Goal: Task Accomplishment & Management: Manage account settings

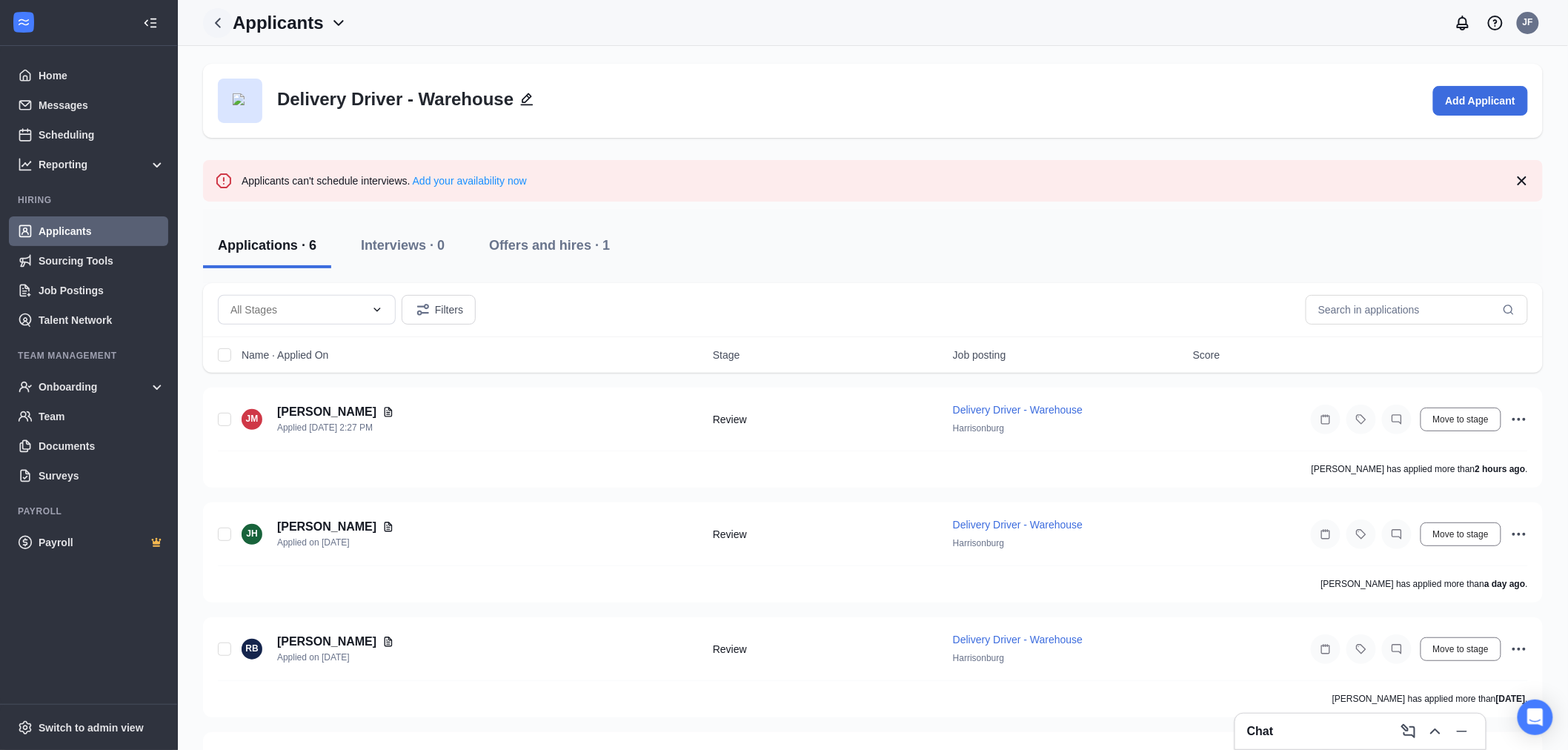
click at [217, 18] on icon "ChevronLeft" at bounding box center [217, 23] width 18 height 18
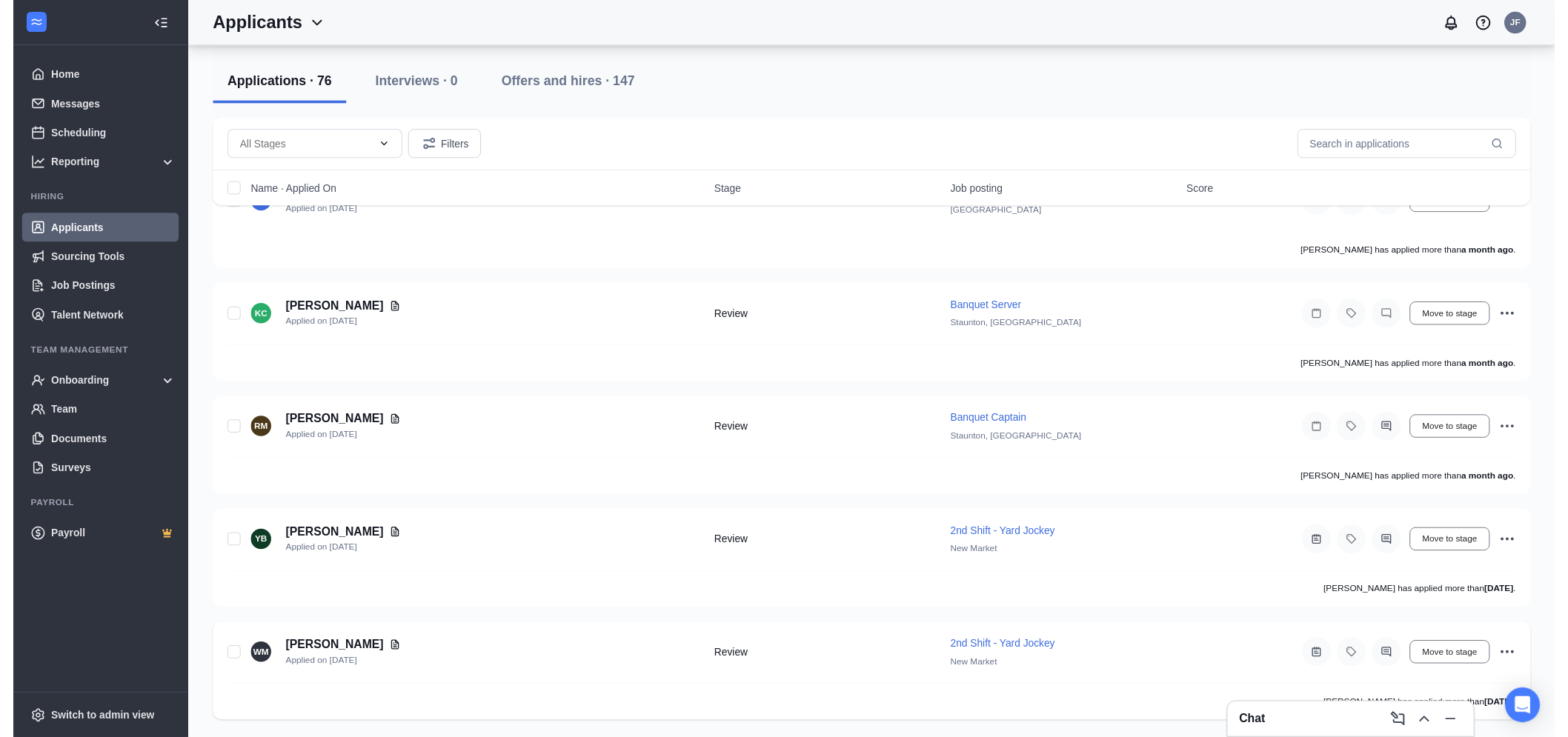
scroll to position [8360, 0]
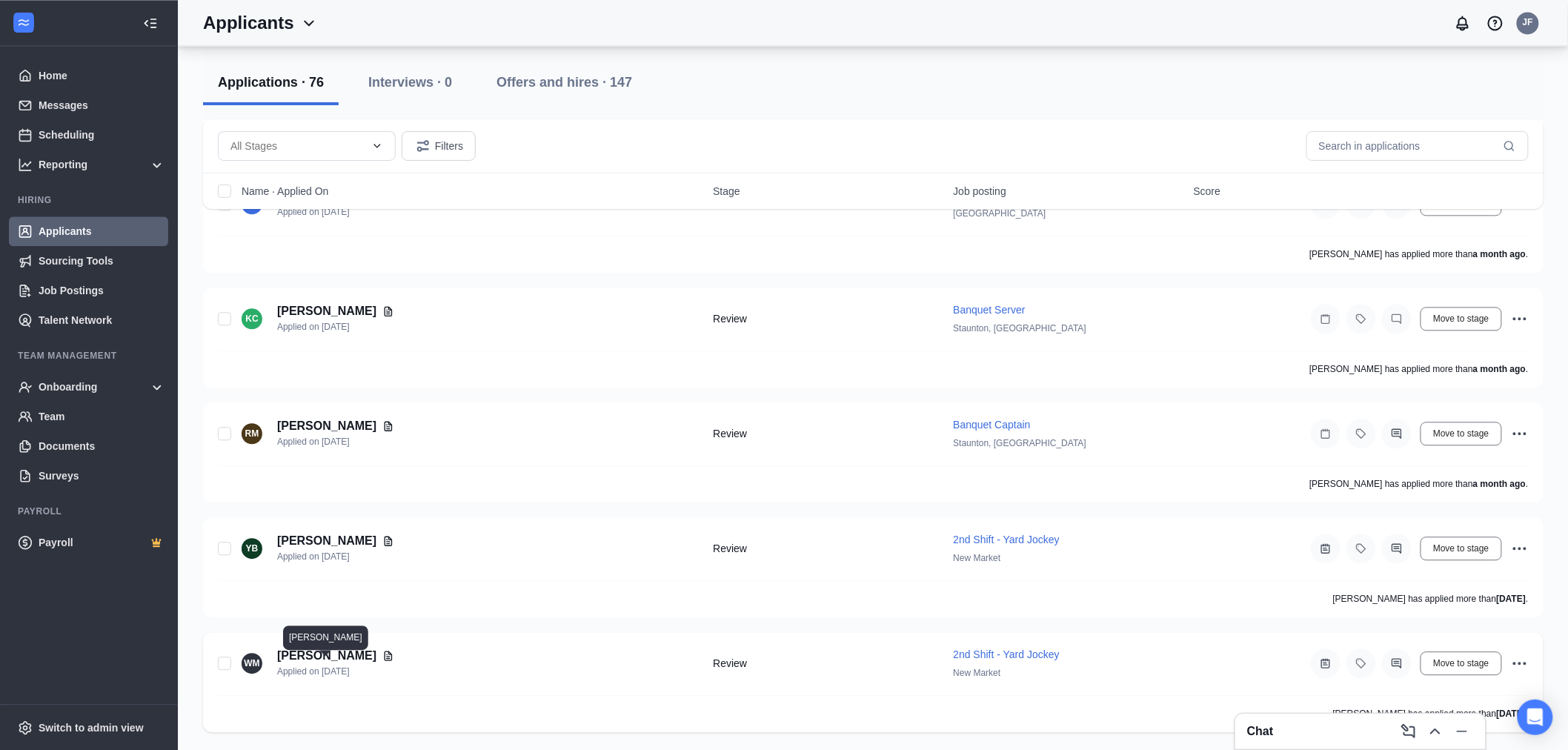
click at [298, 656] on h5 "[PERSON_NAME]" at bounding box center [327, 656] width 99 height 16
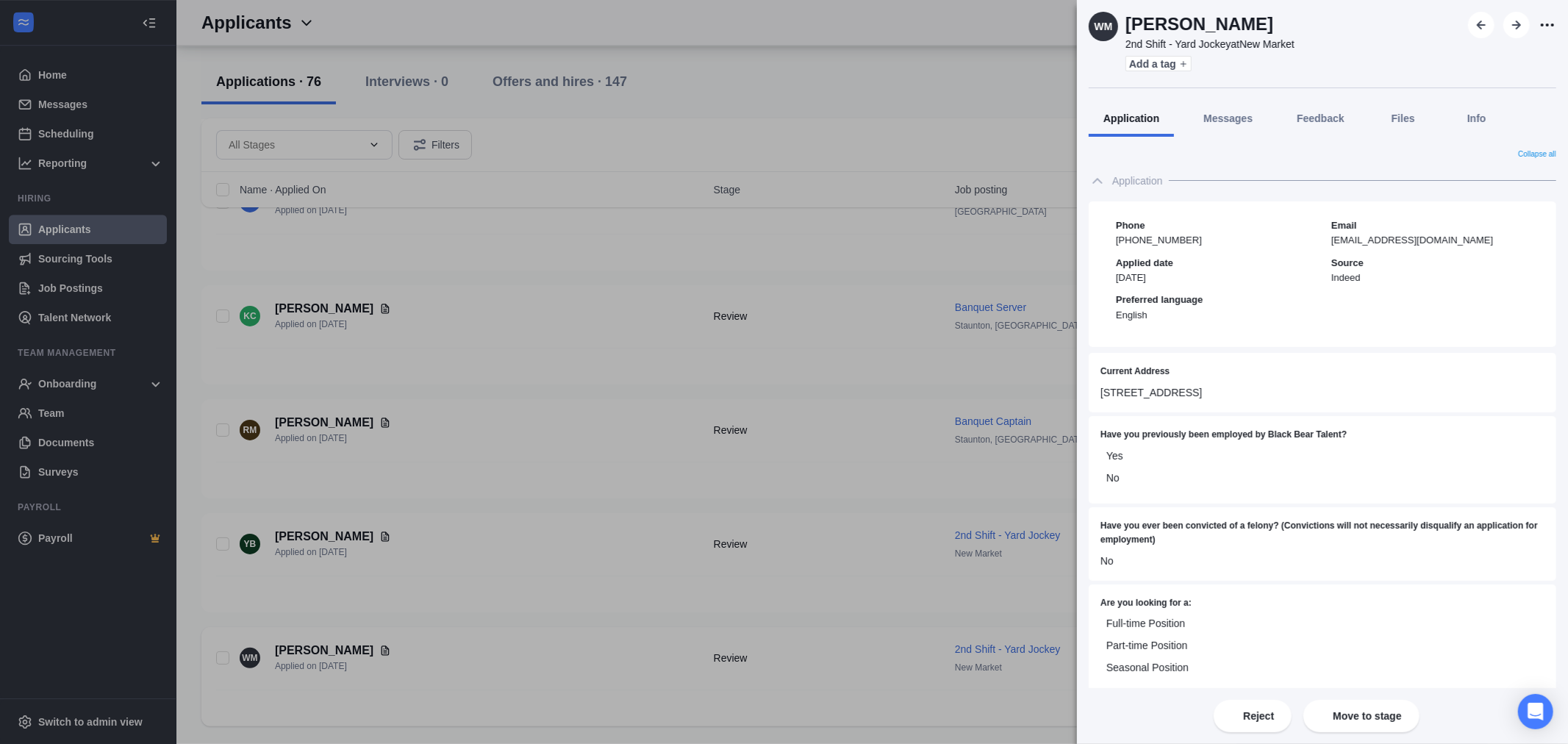
click at [1048, 15] on img at bounding box center [1048, 15] width 0 height 0
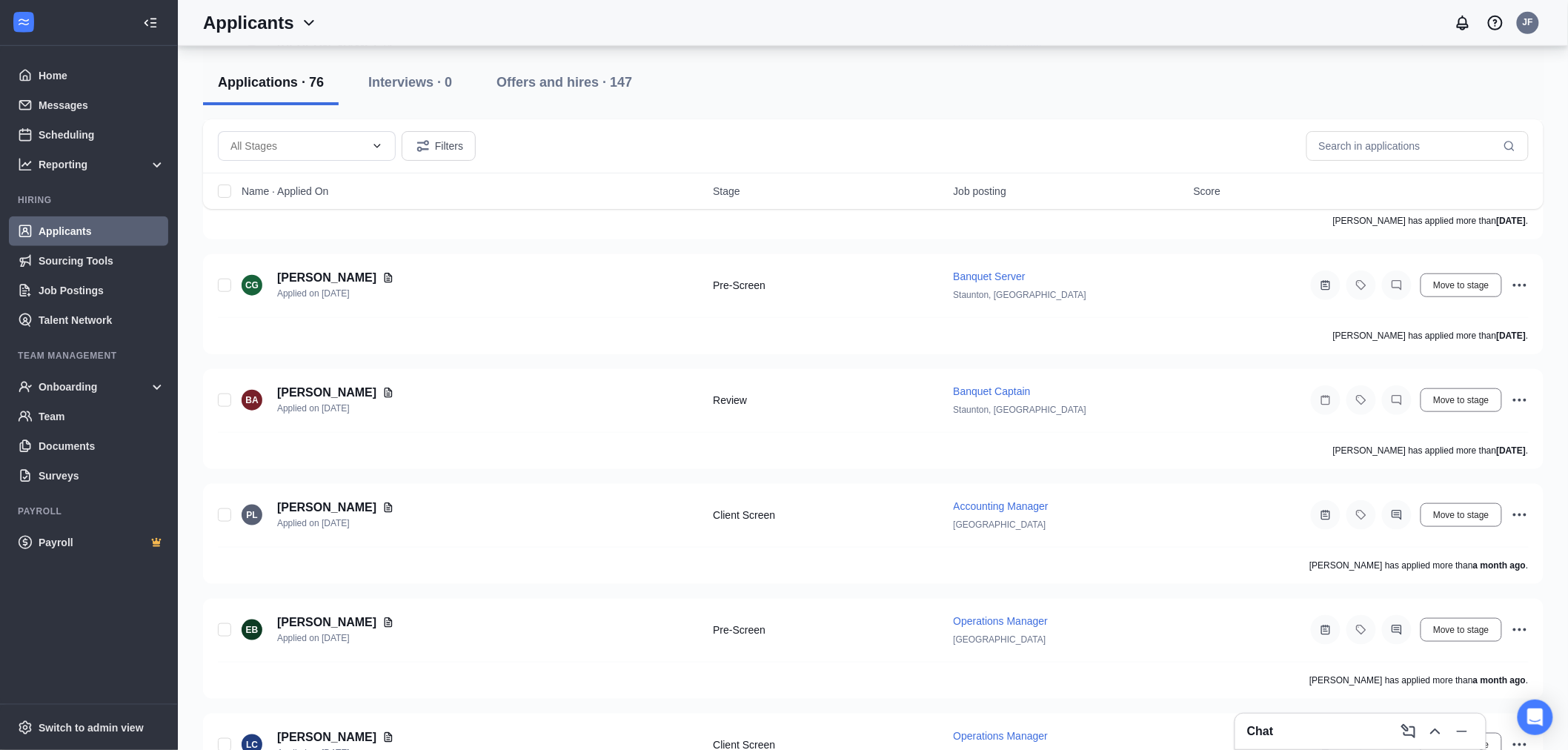
scroll to position [8366, 0]
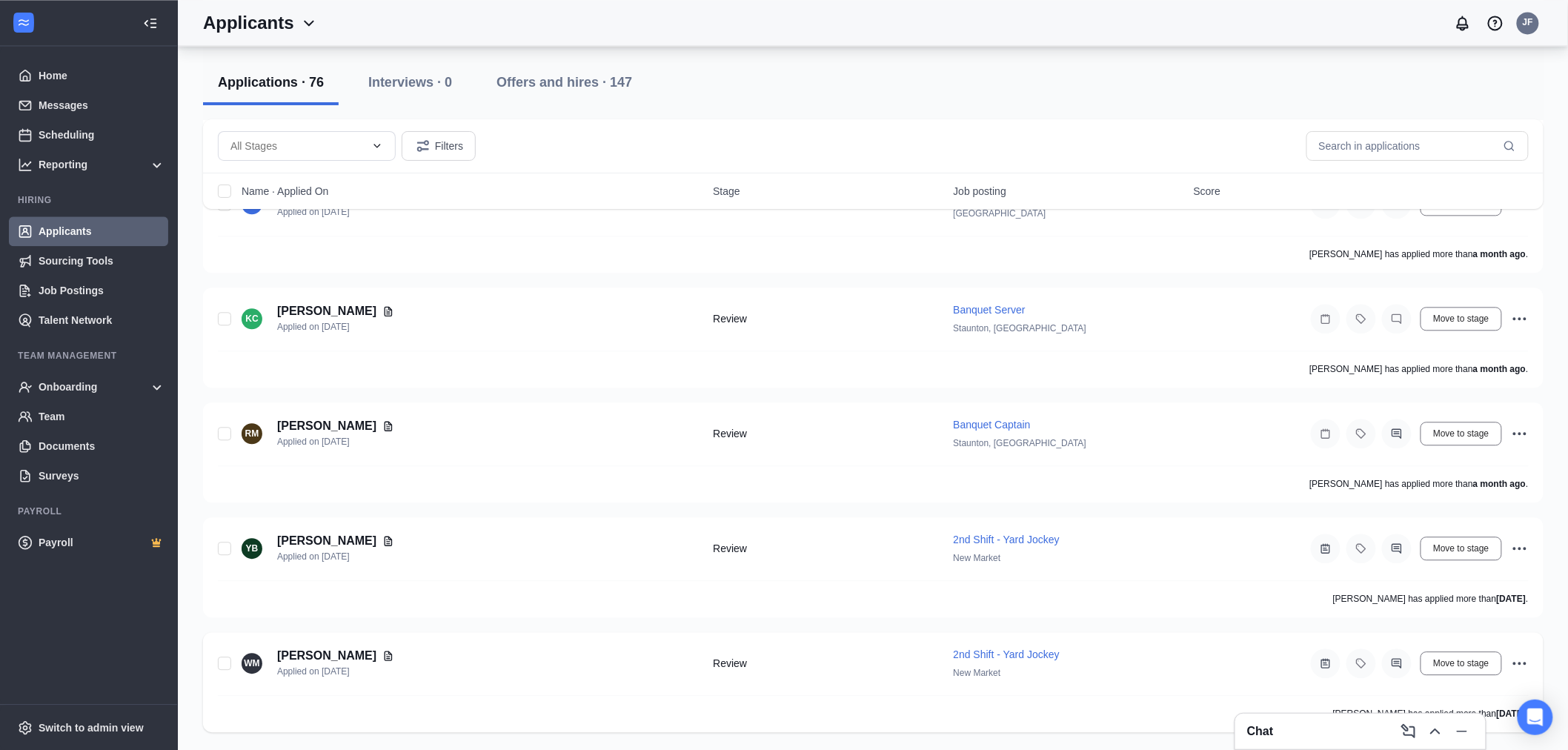
click at [1036, 660] on span "2nd Shift - Yard Jockey" at bounding box center [1006, 655] width 106 height 11
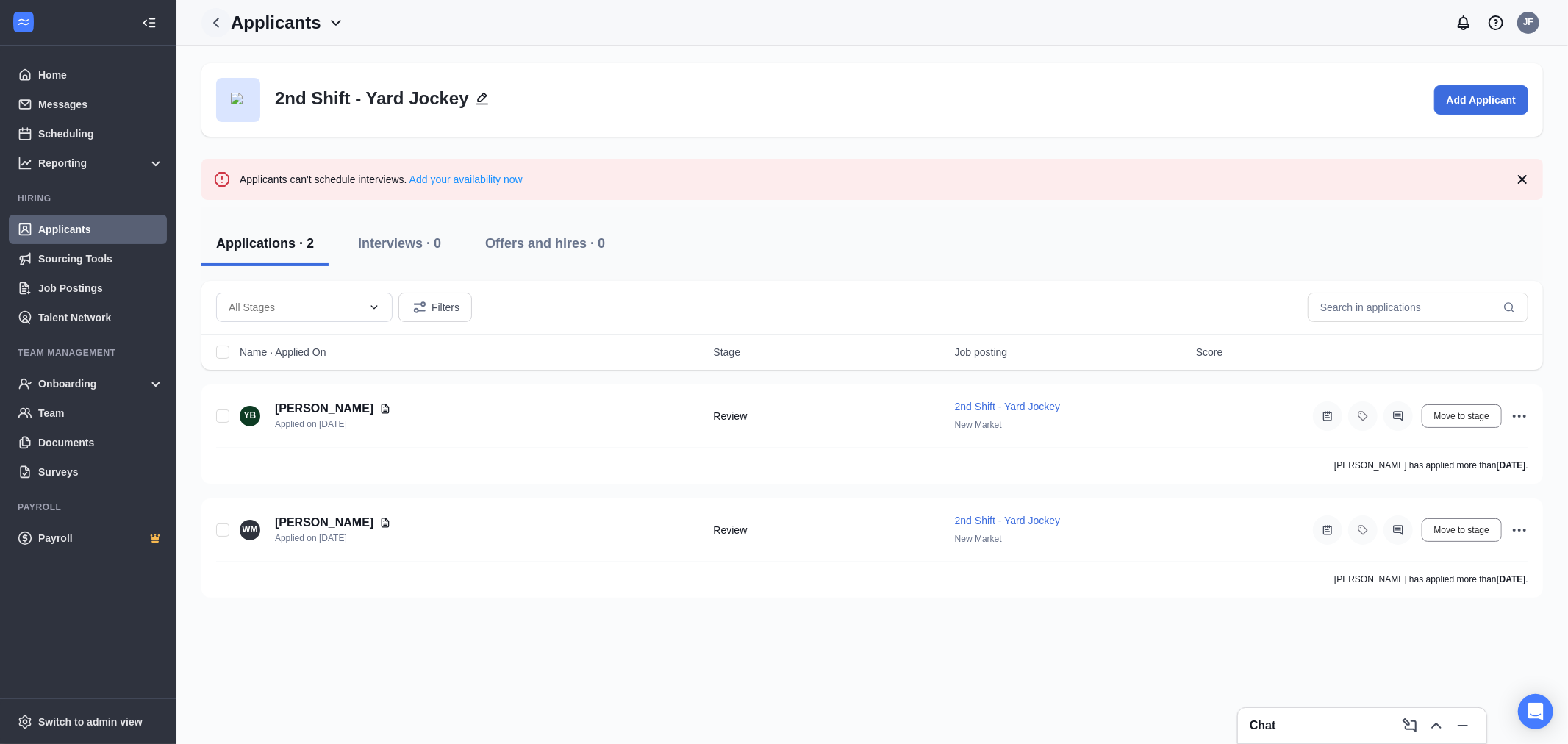
click at [209, 18] on icon "ChevronLeft" at bounding box center [216, 23] width 18 height 18
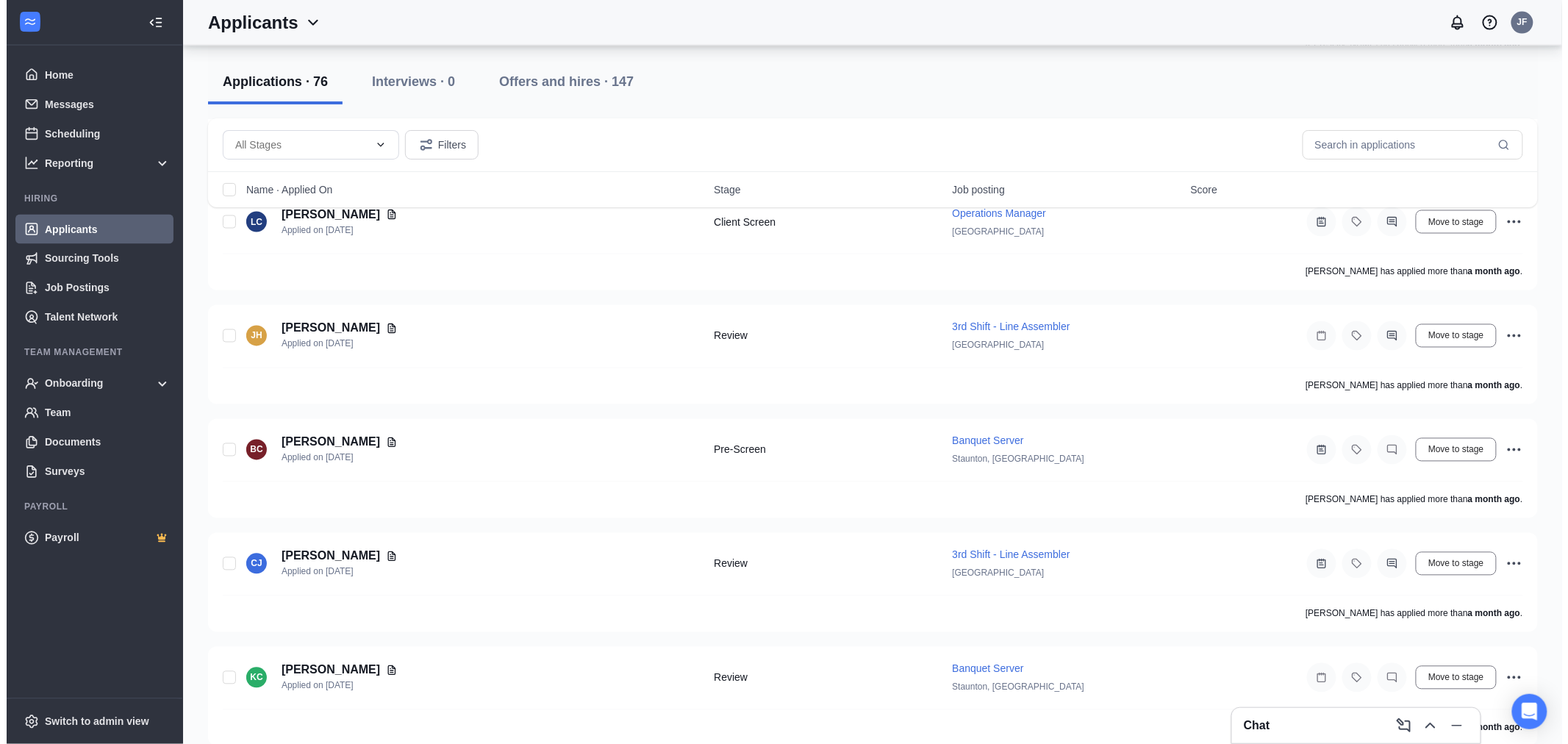
scroll to position [8299, 0]
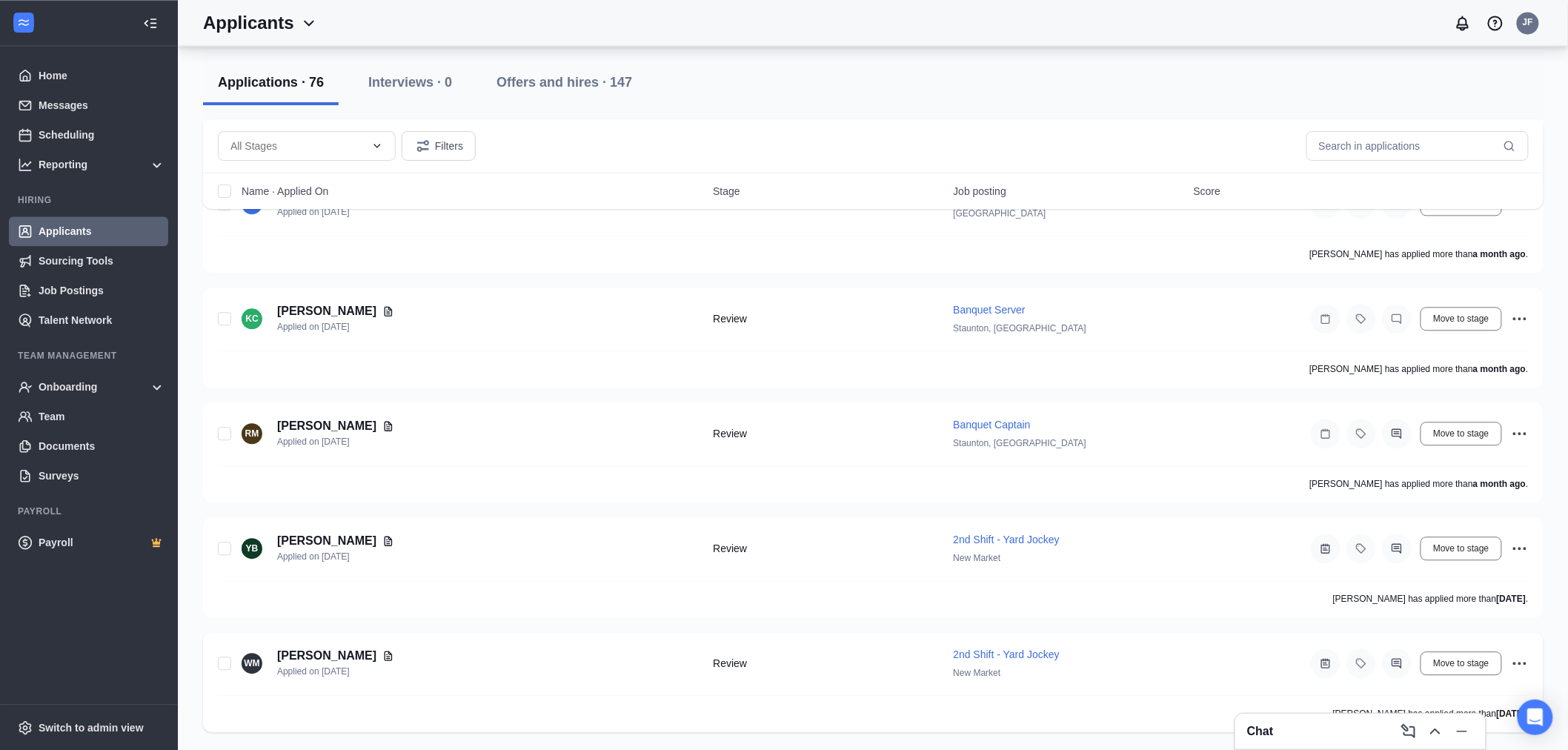
click at [323, 657] on h5 "[PERSON_NAME]" at bounding box center [327, 656] width 99 height 16
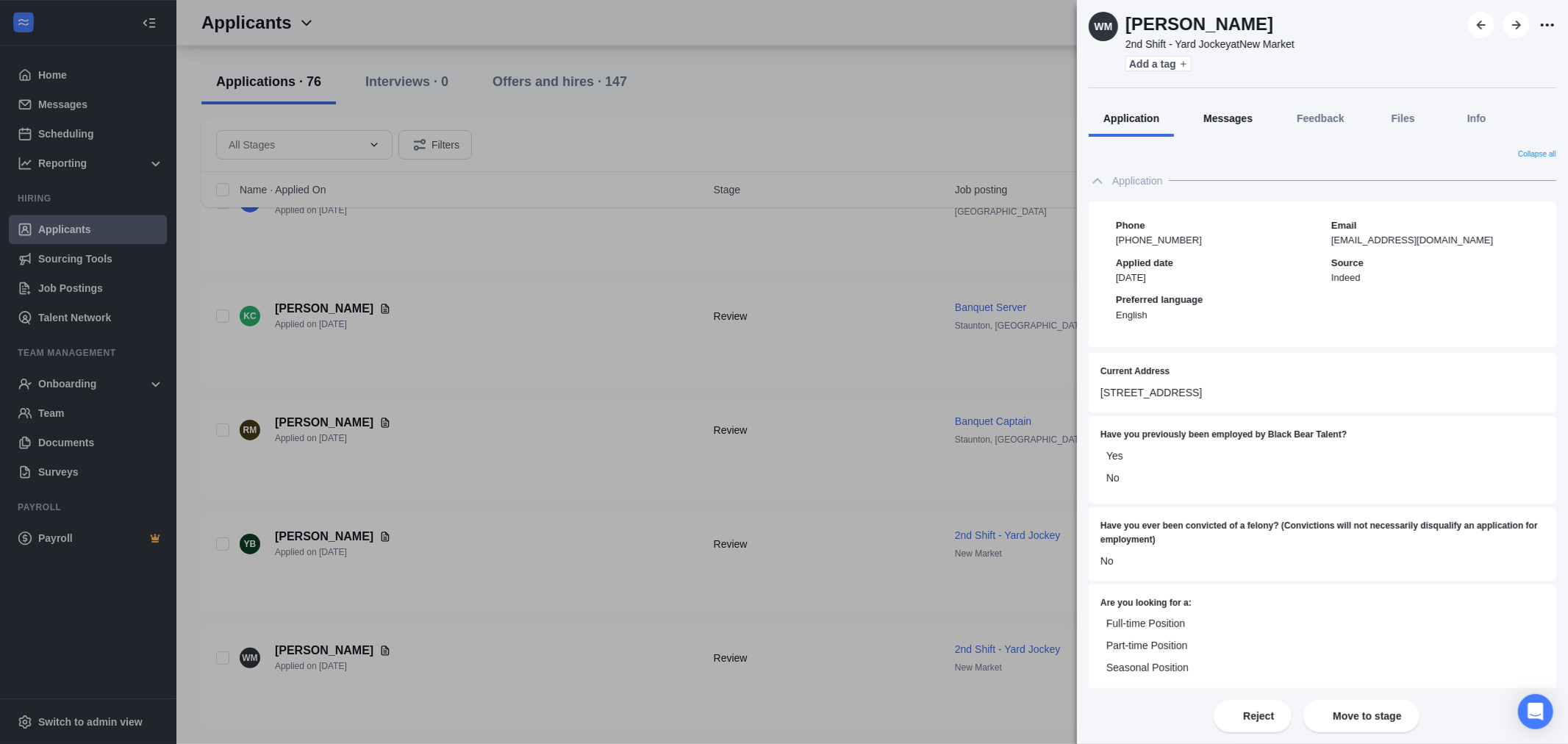
click at [1214, 126] on button "Messages" at bounding box center [1227, 118] width 79 height 37
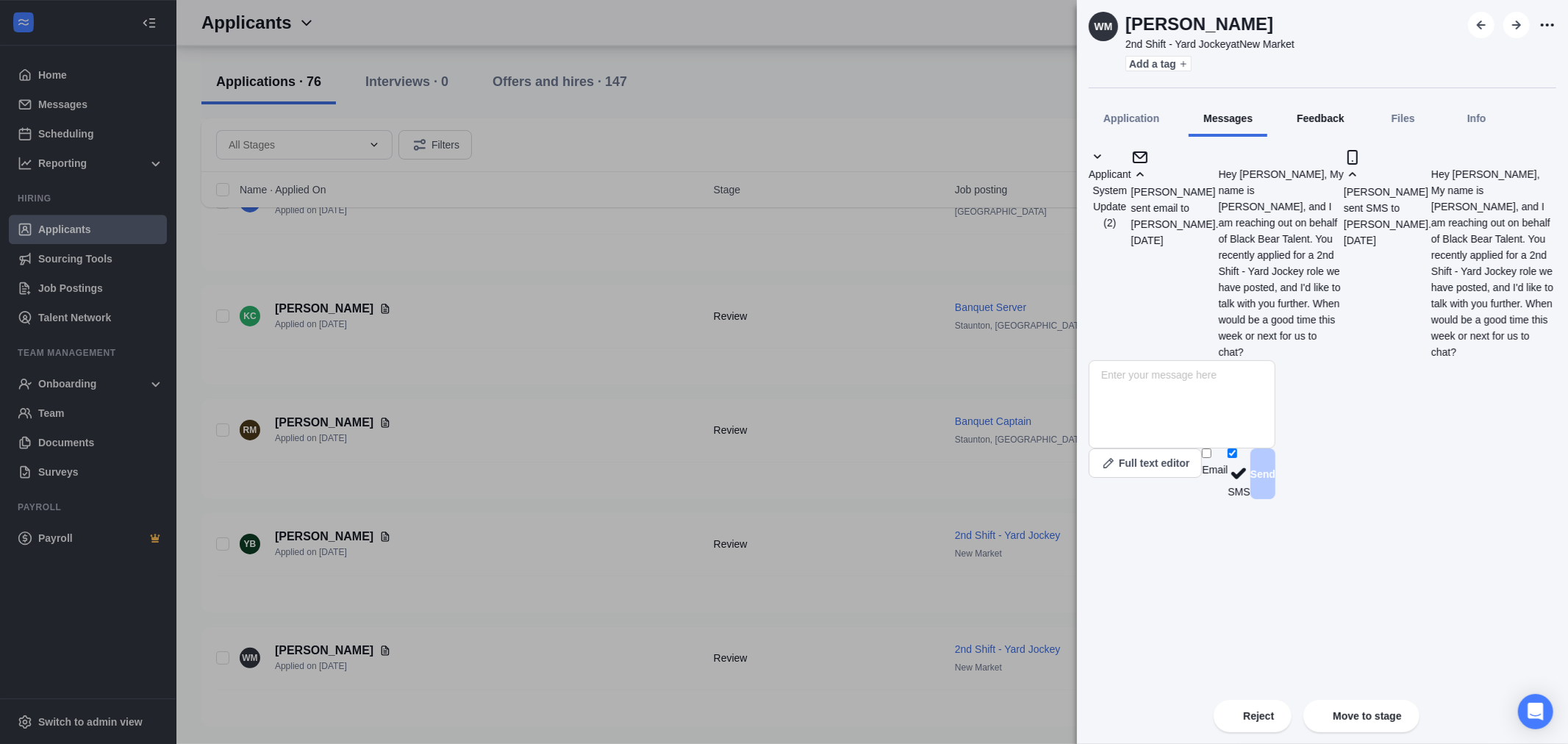
scroll to position [99, 0]
click at [1314, 106] on button "Feedback" at bounding box center [1321, 118] width 78 height 37
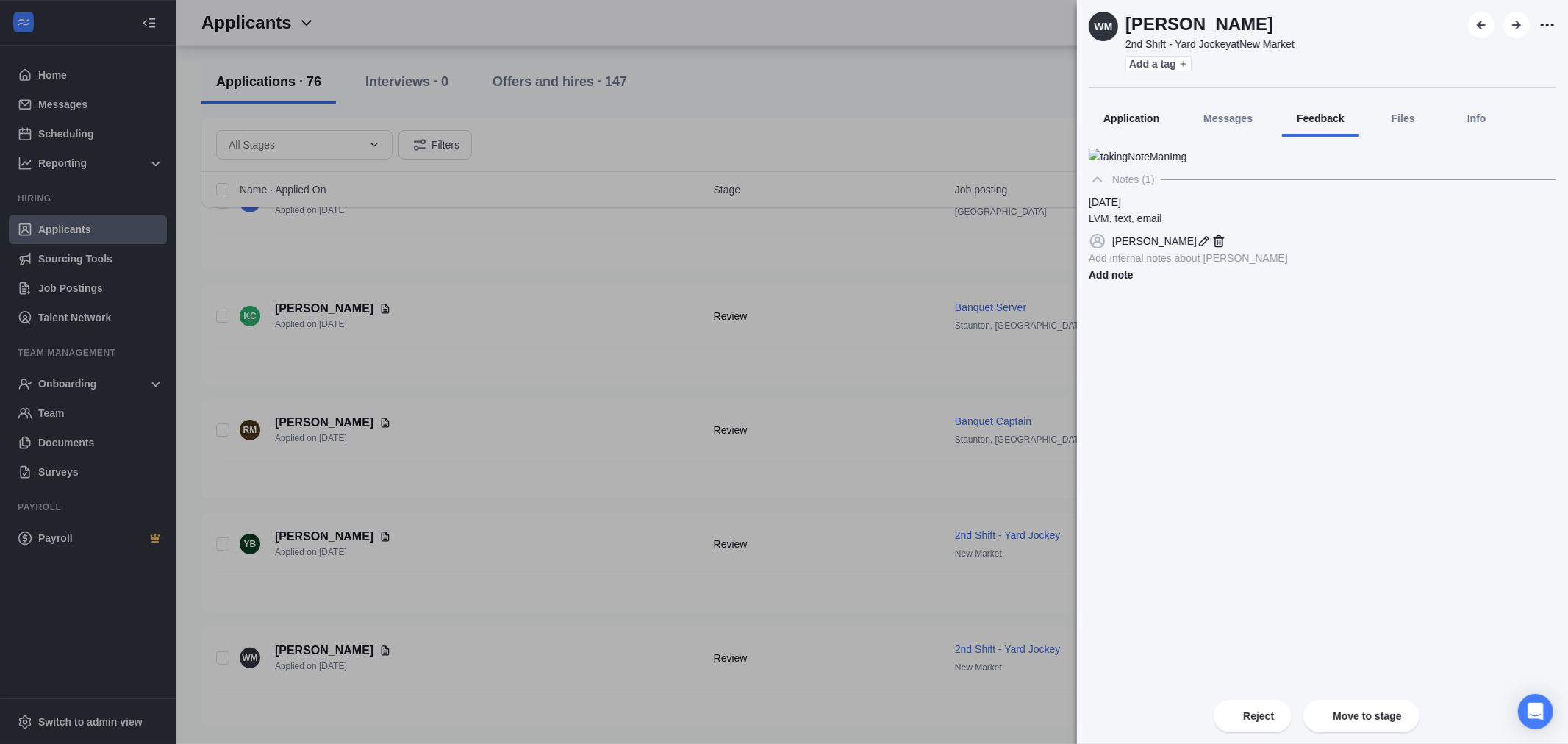
click at [1128, 117] on span "Application" at bounding box center [1131, 118] width 56 height 11
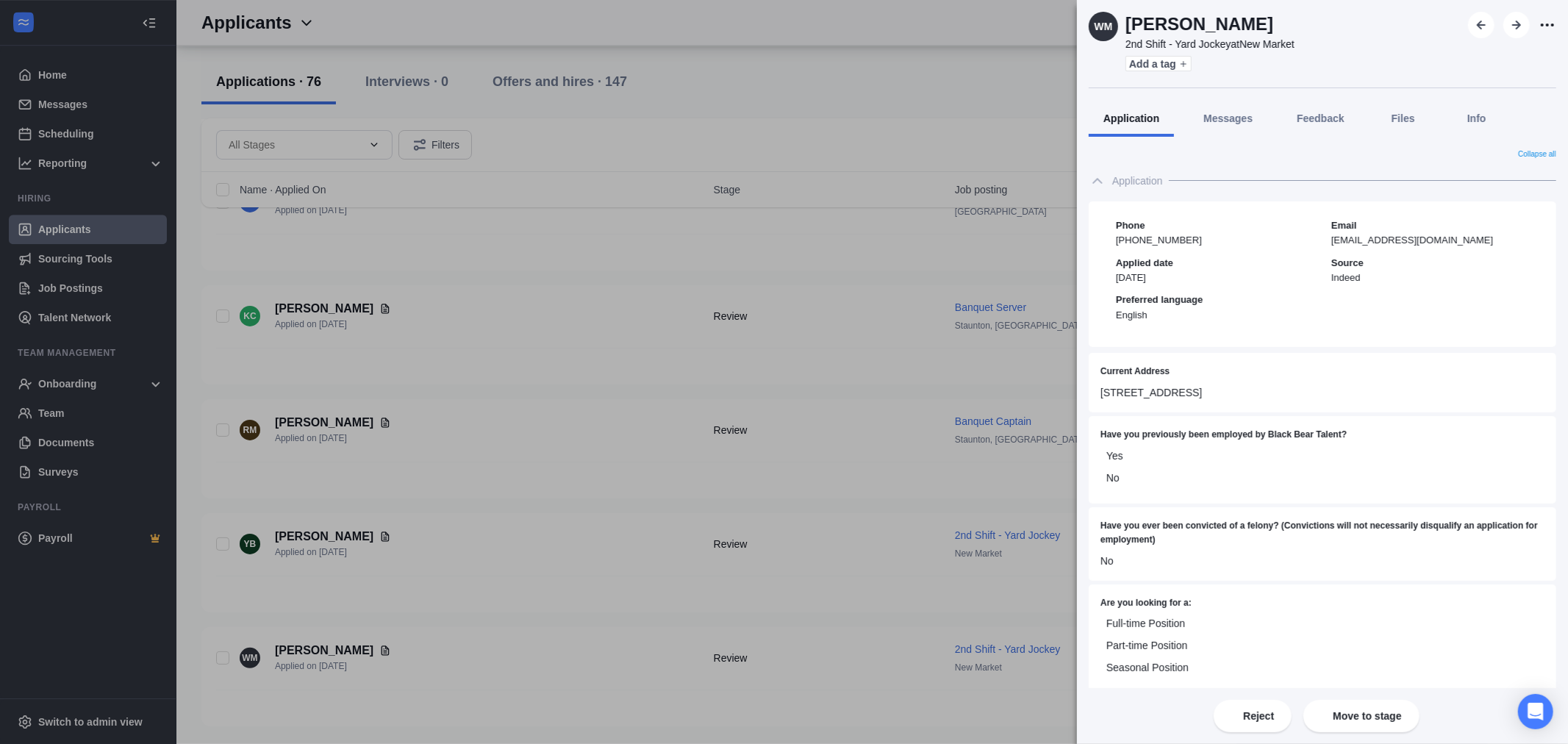
click at [1048, 15] on img at bounding box center [1048, 15] width 0 height 0
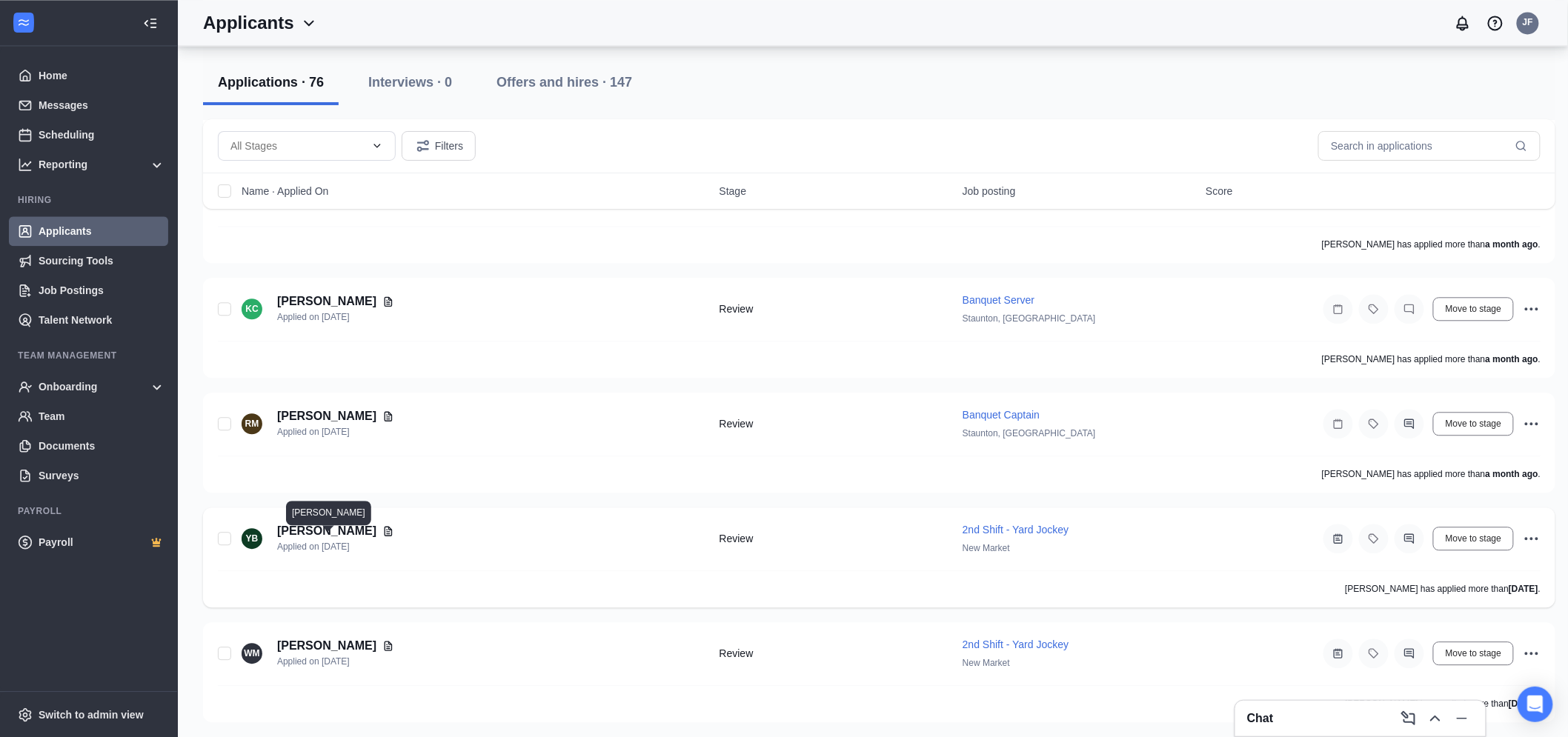
click at [345, 538] on h5 "[PERSON_NAME]" at bounding box center [327, 530] width 99 height 16
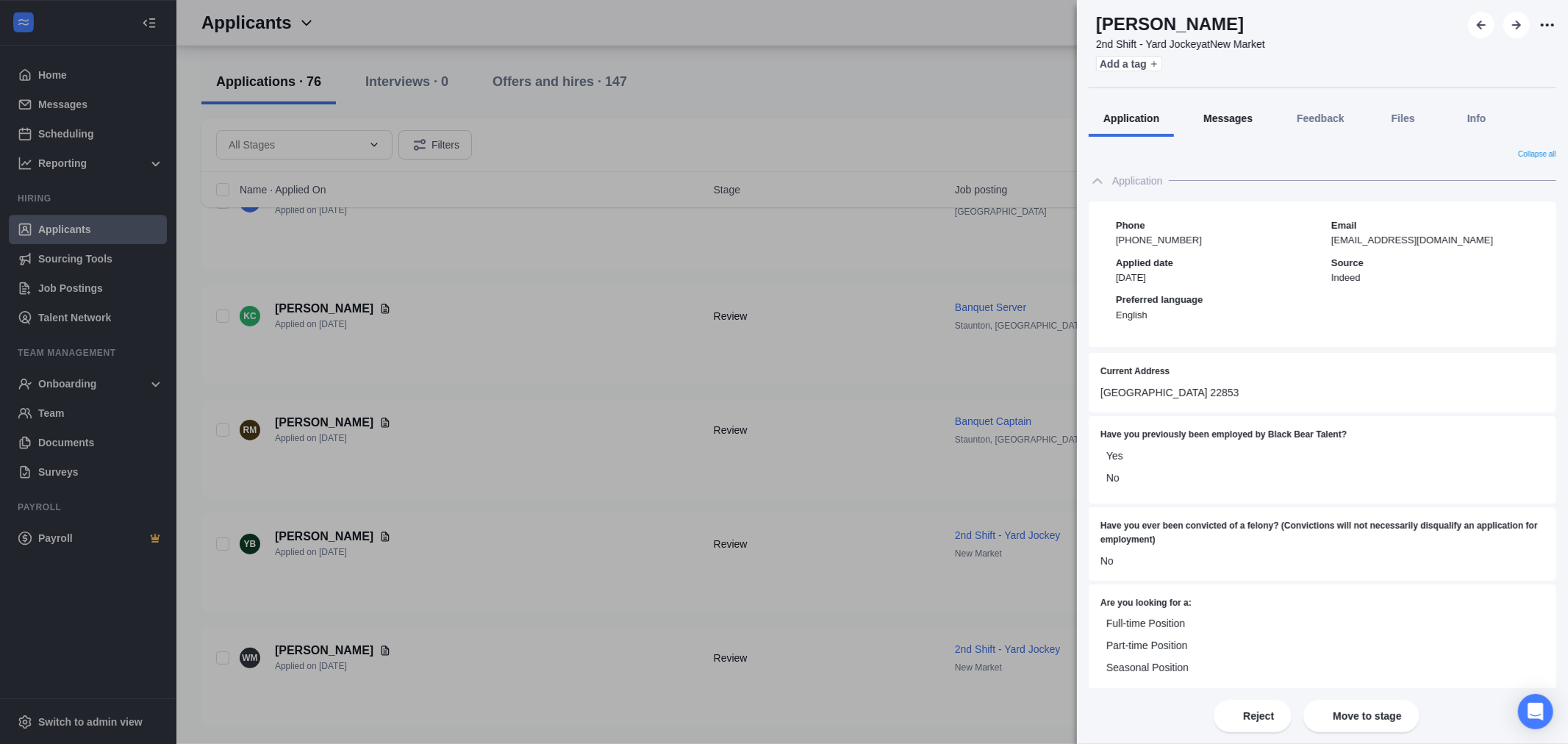
click at [1253, 122] on span "Messages" at bounding box center [1228, 118] width 49 height 11
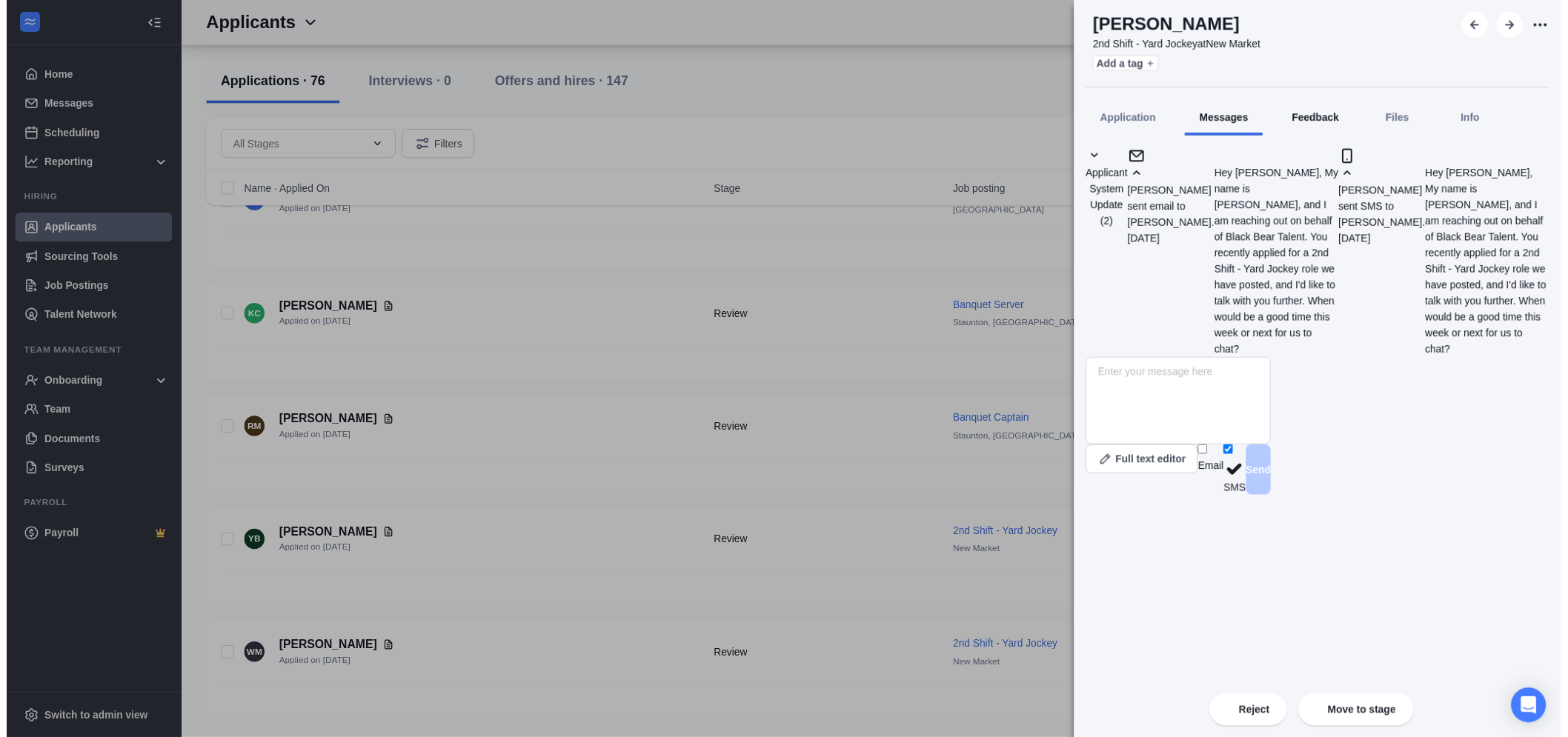
scroll to position [100, 0]
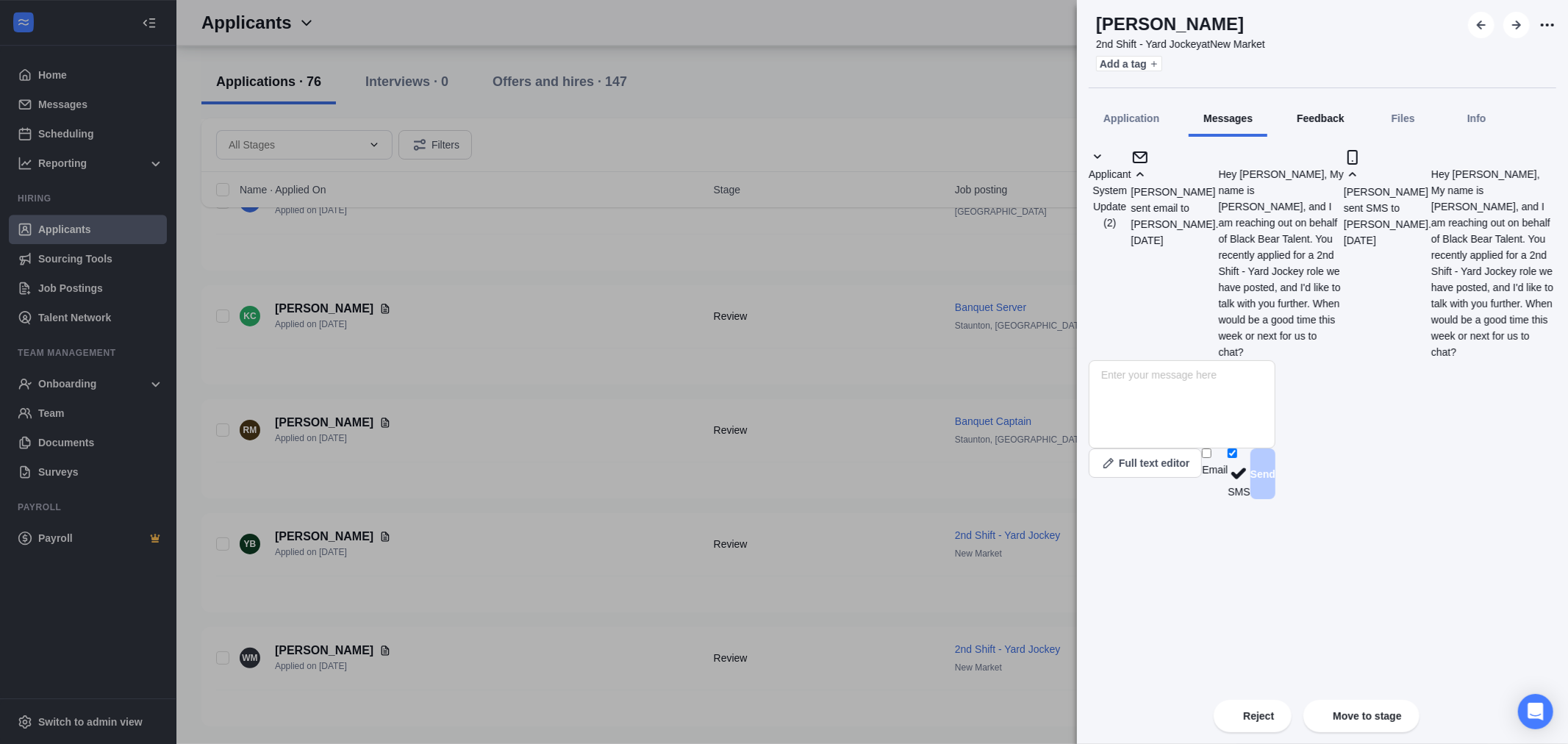
click at [1344, 120] on span "Feedback" at bounding box center [1320, 118] width 47 height 11
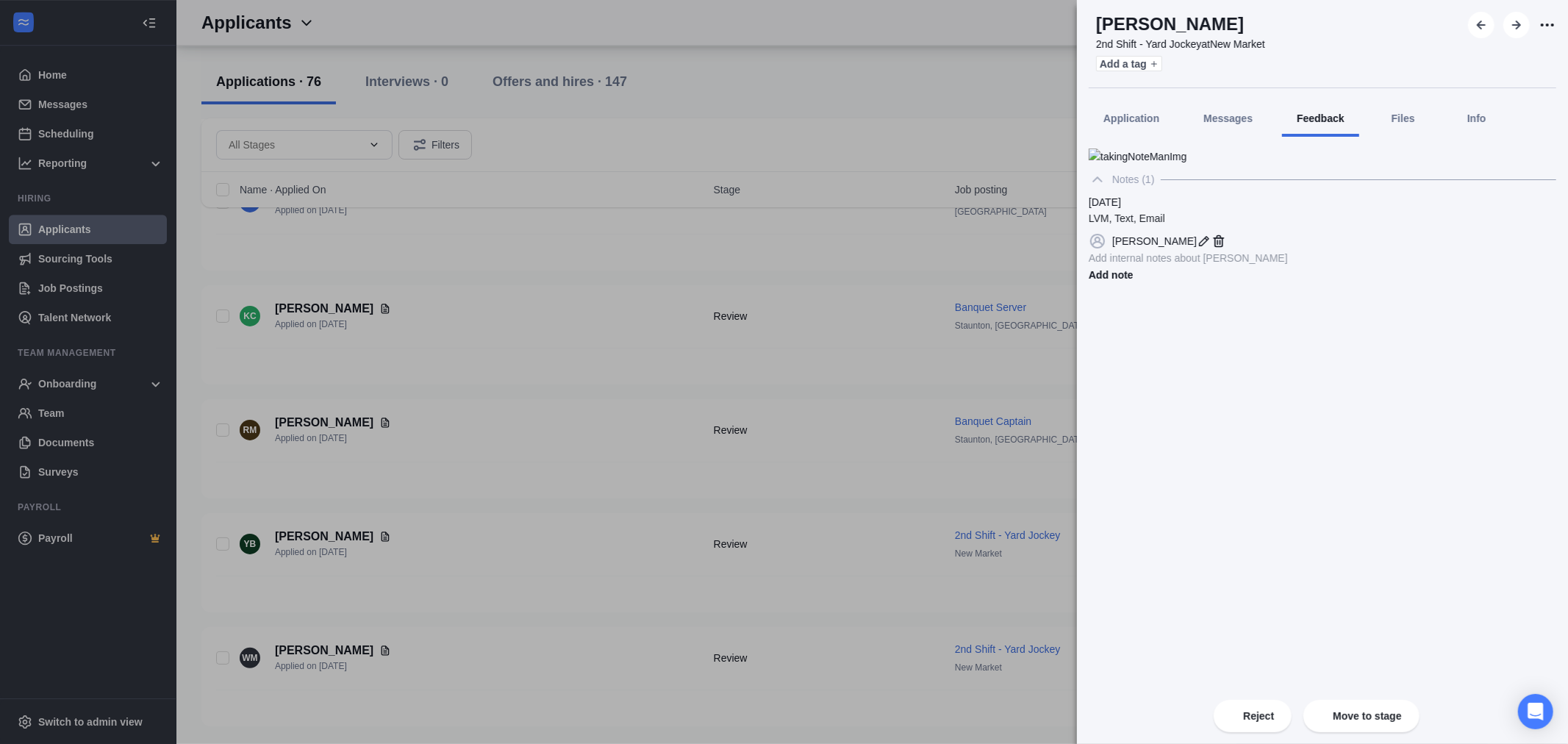
click at [1048, 15] on img at bounding box center [1048, 15] width 0 height 0
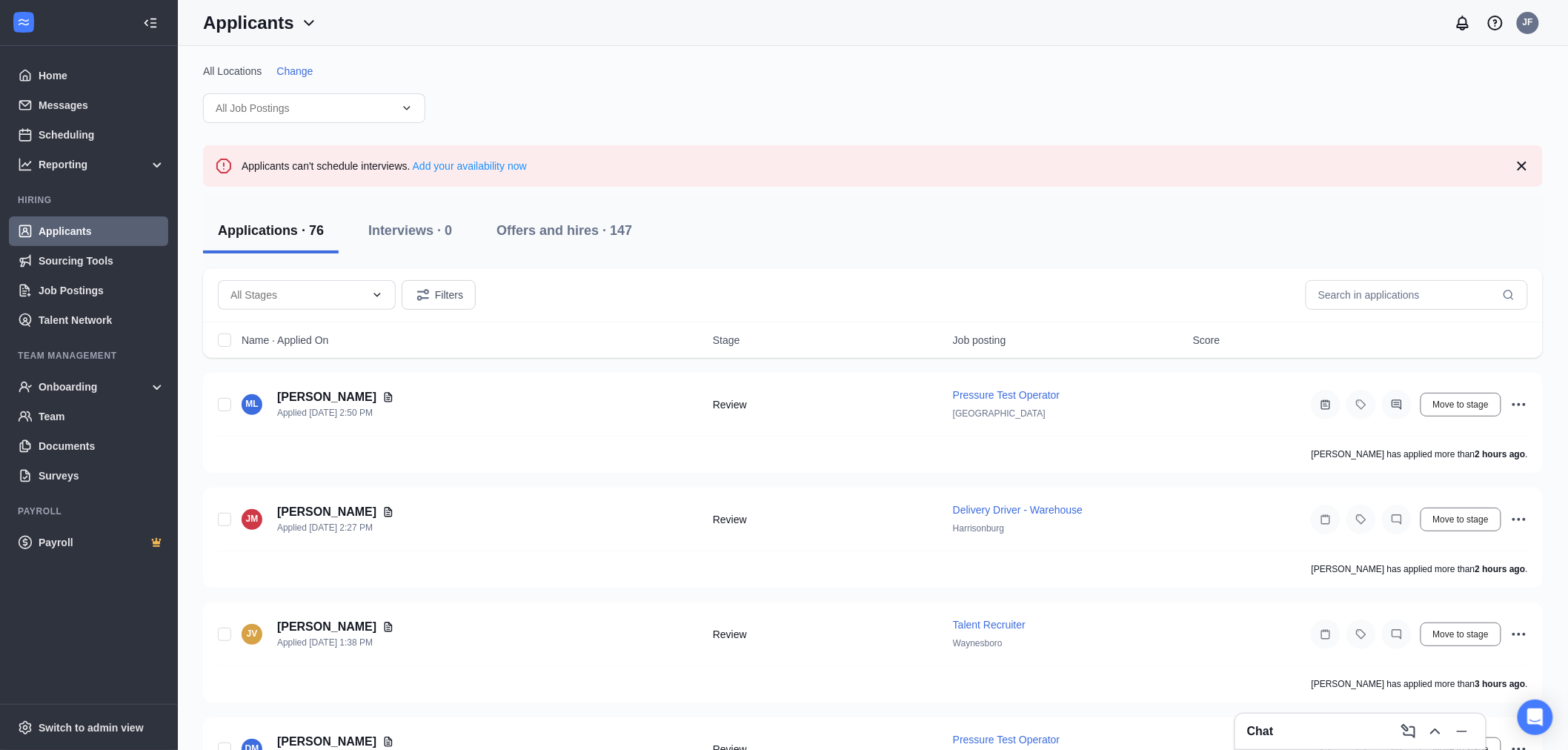
click at [69, 232] on link "Applicants" at bounding box center [101, 231] width 127 height 30
